Goal: Check status: Check status

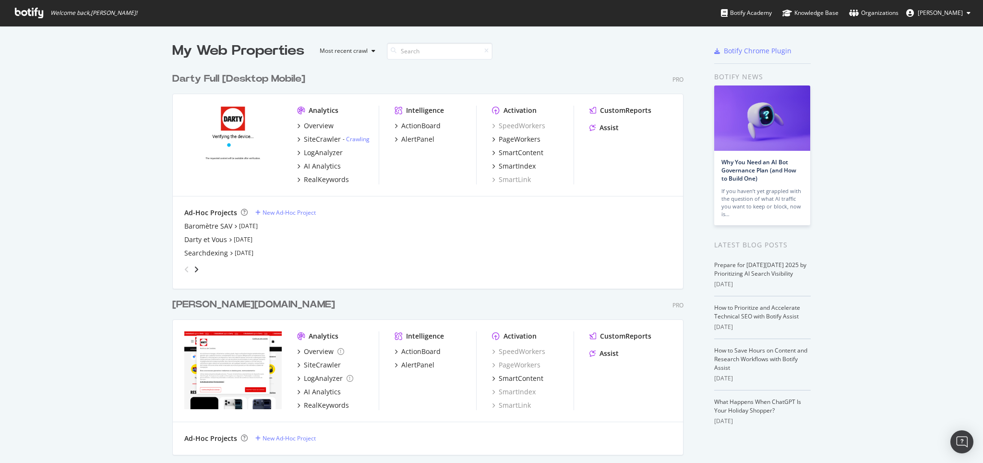
scroll to position [452, 962]
click at [204, 225] on div "Baromètre SAV" at bounding box center [208, 226] width 48 height 10
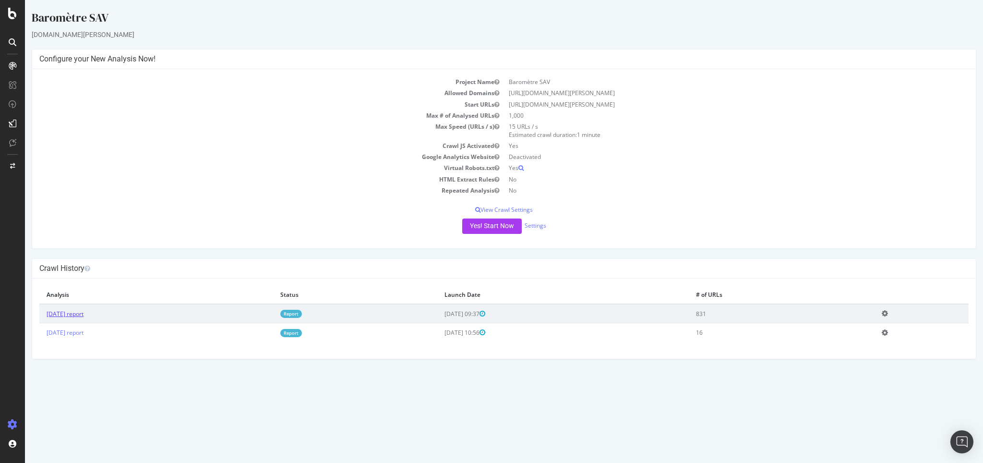
click at [75, 312] on link "[DATE] report" at bounding box center [65, 314] width 37 height 8
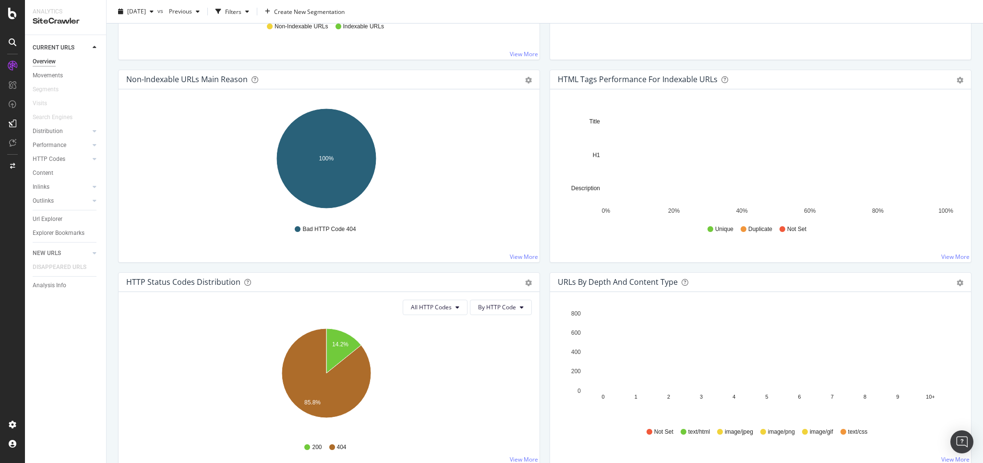
scroll to position [448, 0]
